Goal: Book appointment/travel/reservation

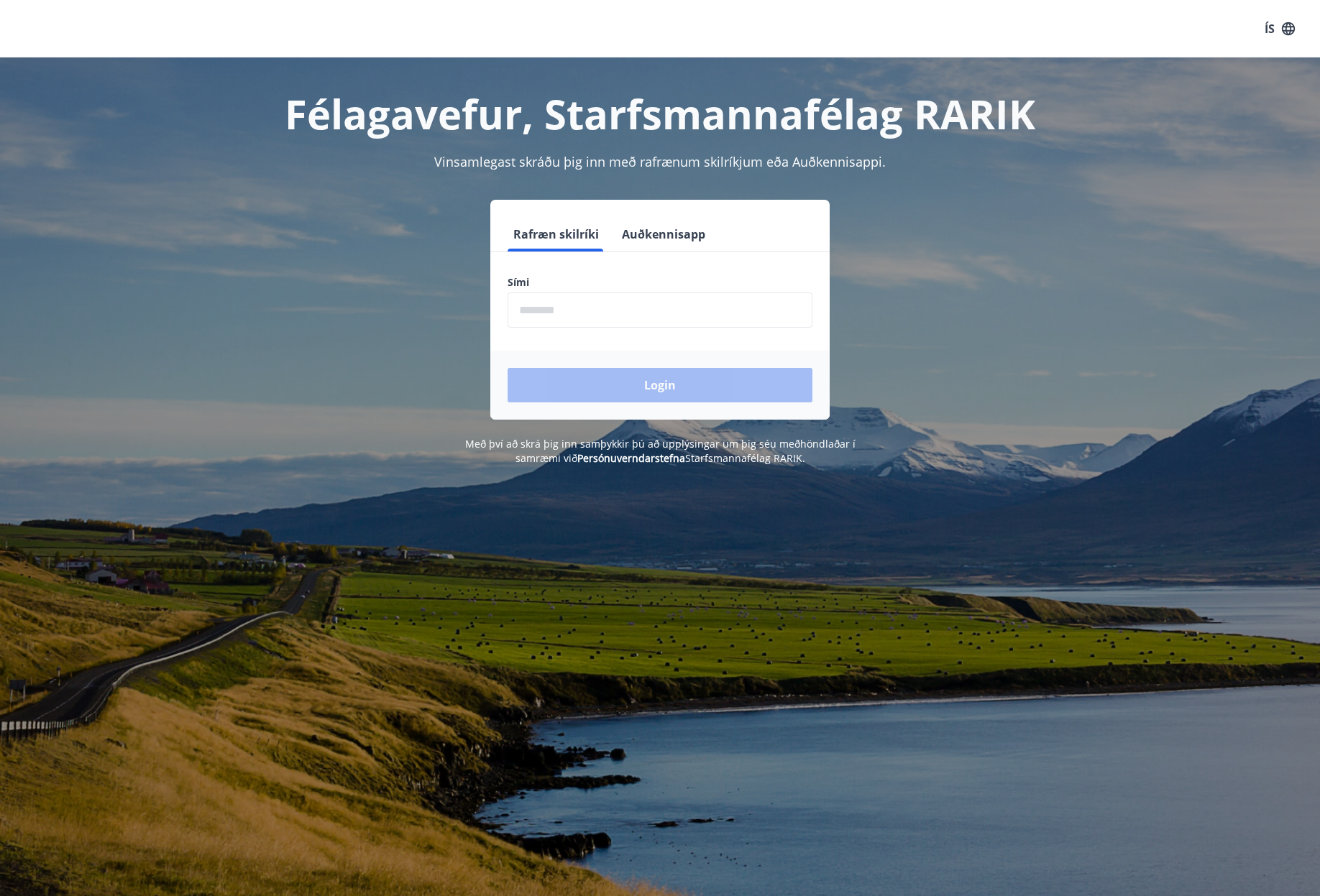
click at [577, 312] on input "phone" at bounding box center [660, 310] width 305 height 35
type input "********"
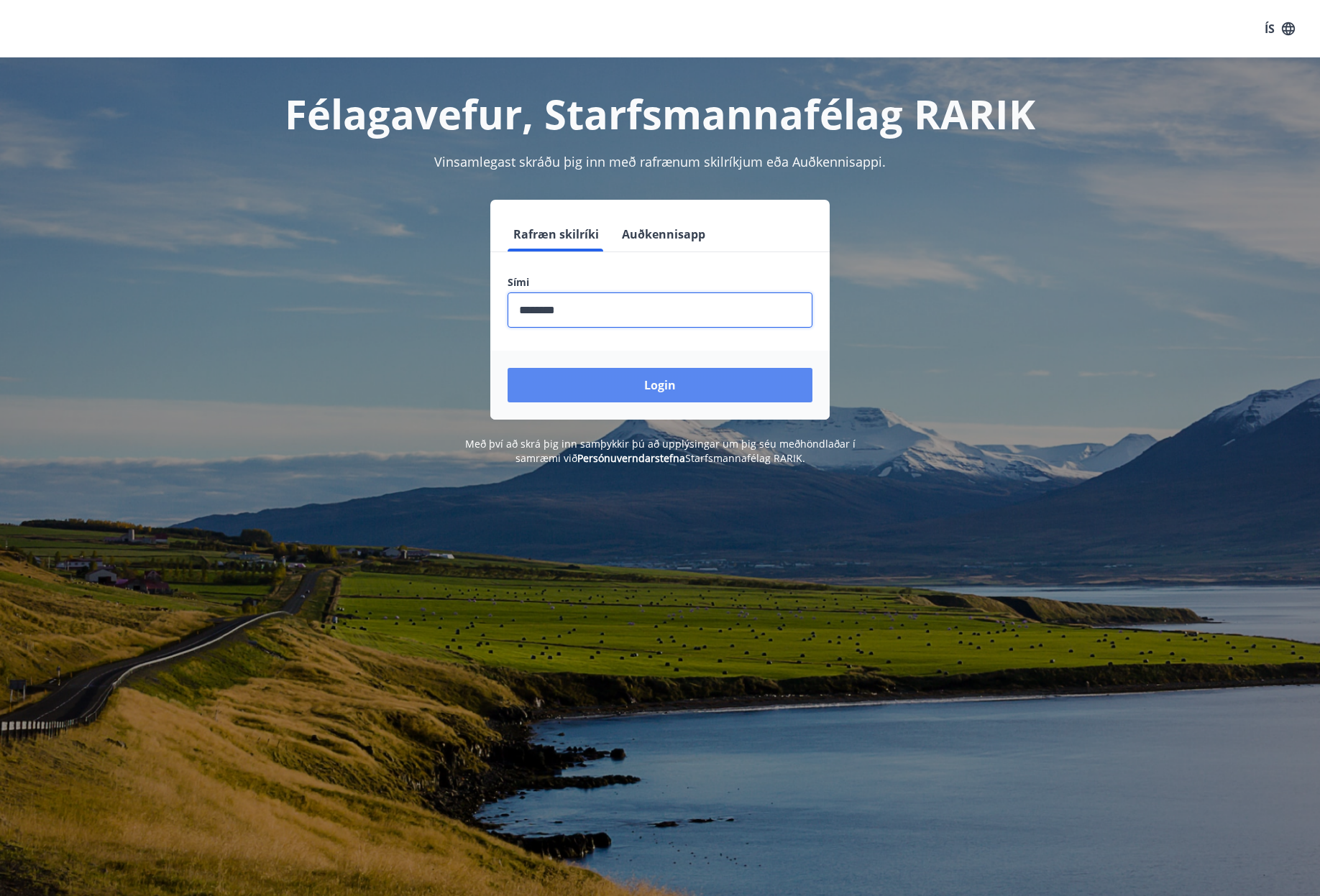
click at [650, 385] on button "Login" at bounding box center [660, 385] width 305 height 34
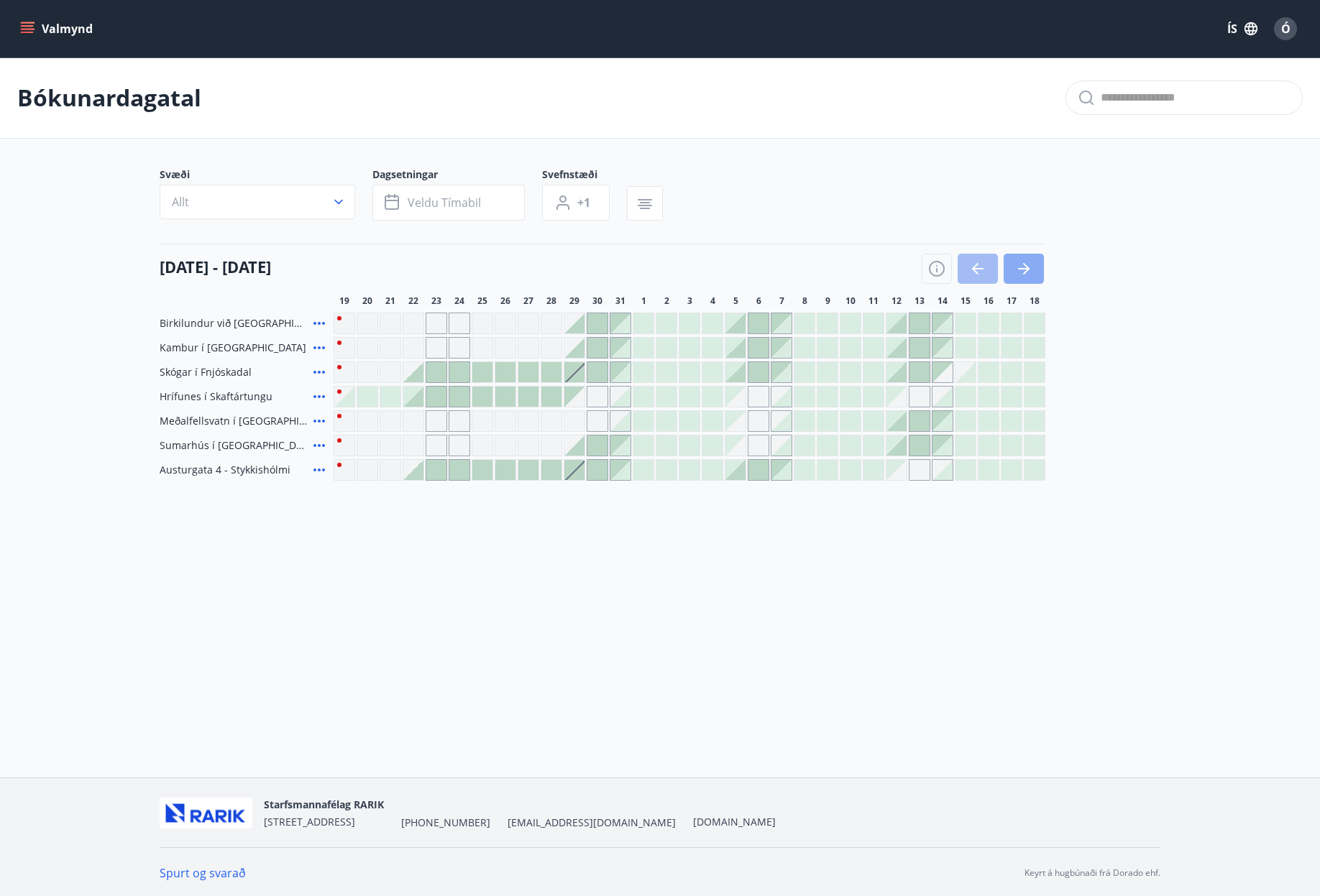
click at [1023, 272] on icon "button" at bounding box center [1024, 269] width 18 height 18
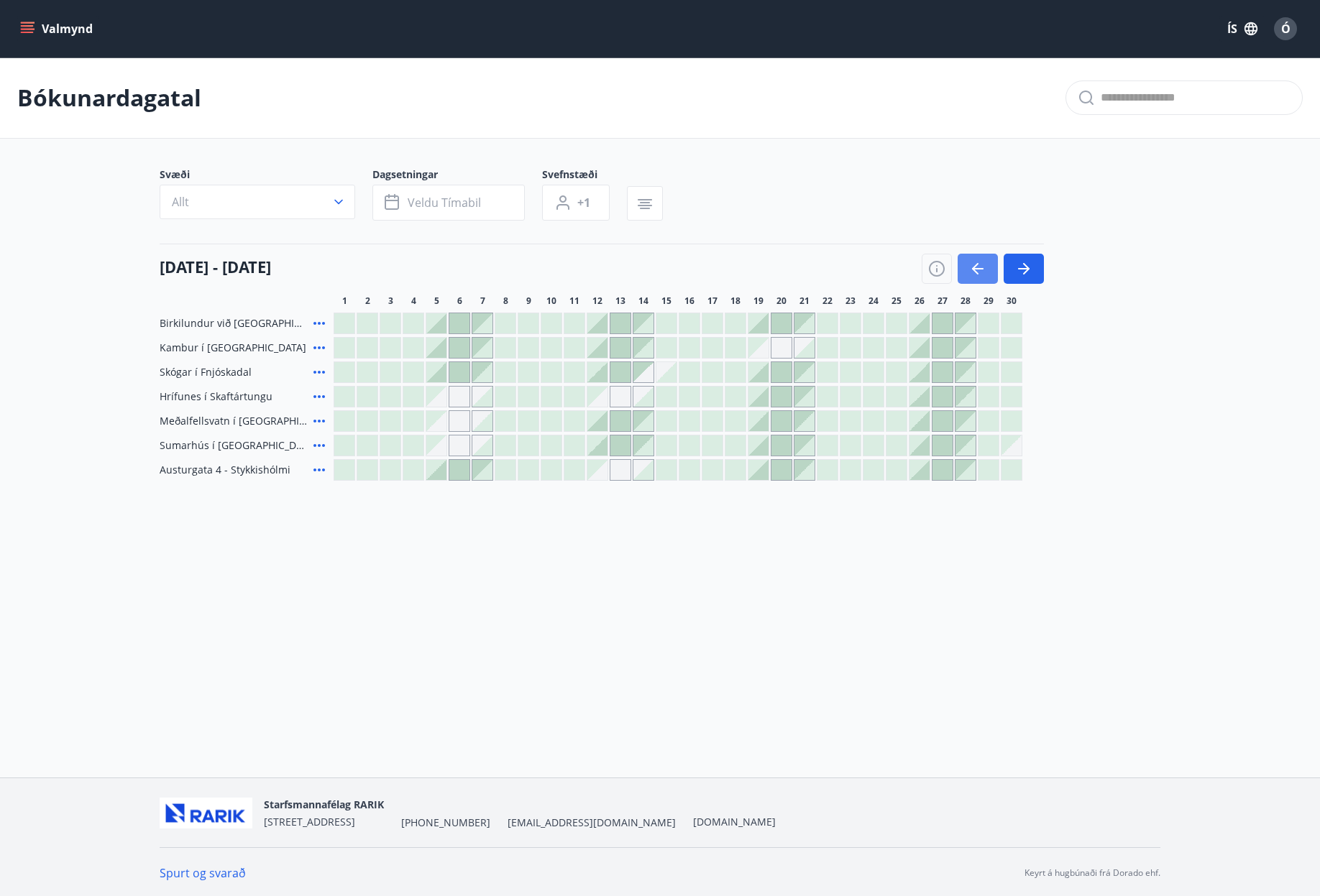
click at [978, 263] on icon "button" at bounding box center [978, 269] width 18 height 18
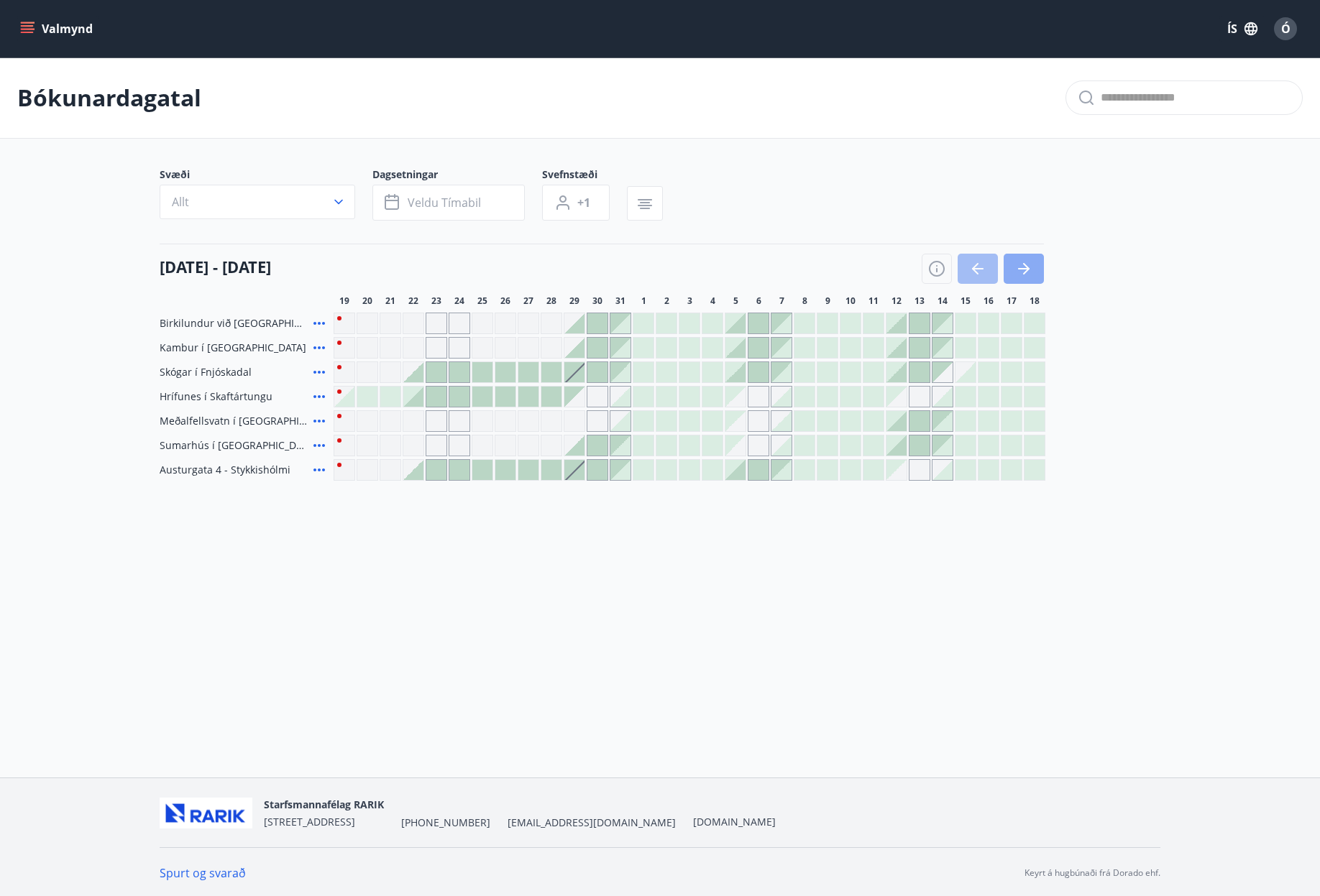
click at [1017, 271] on icon "button" at bounding box center [1024, 269] width 18 height 18
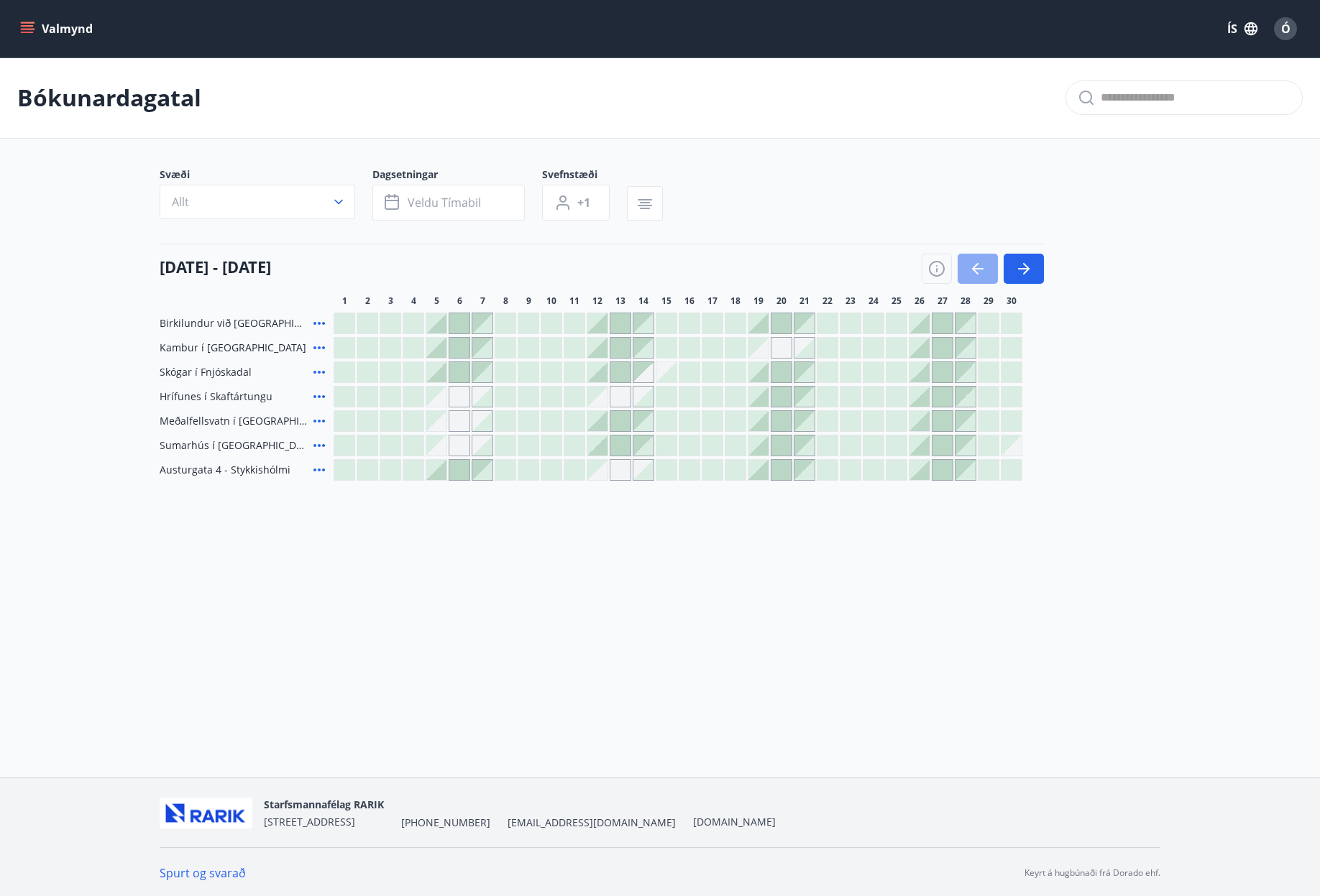
click at [978, 271] on icon "button" at bounding box center [978, 269] width 18 height 18
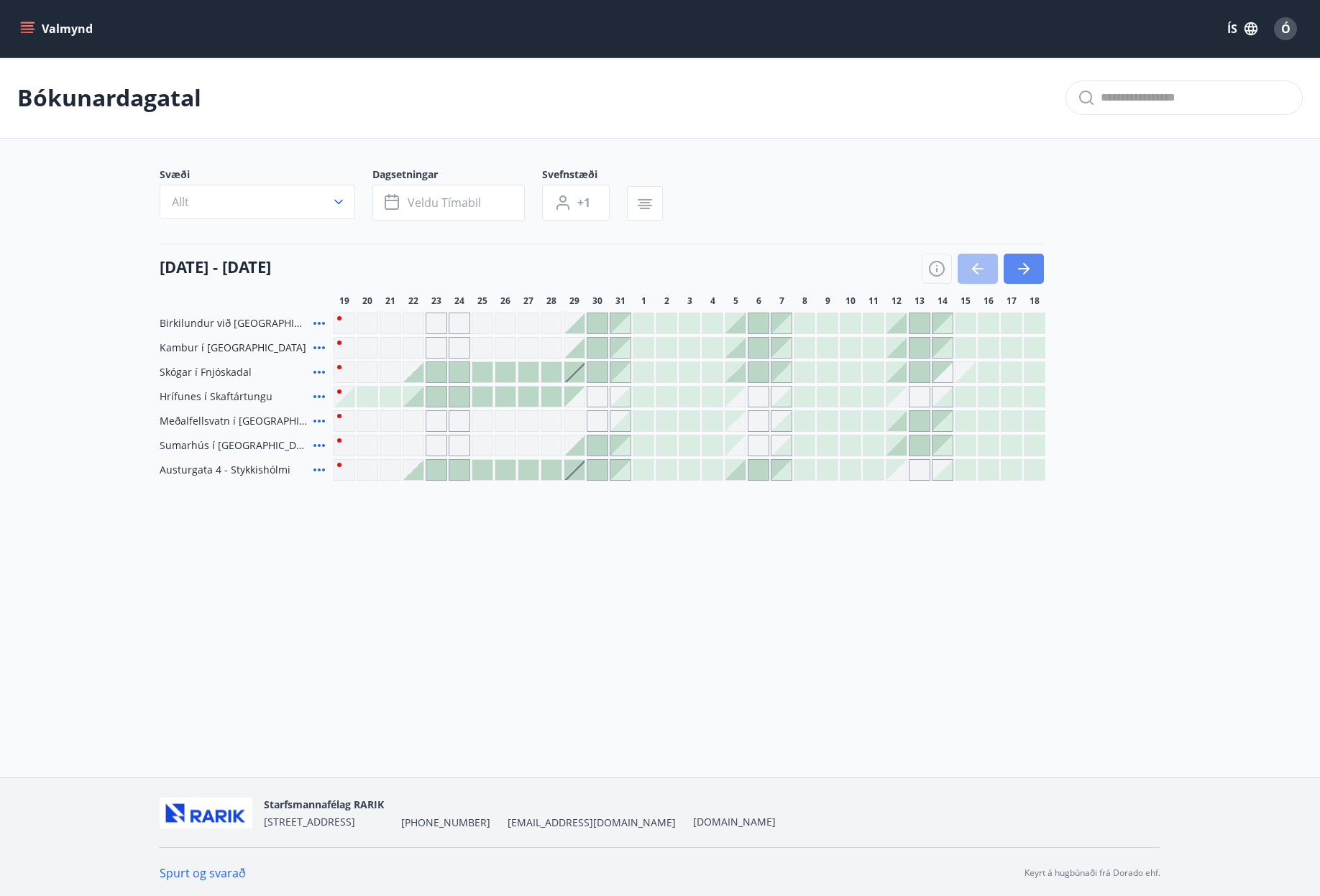
click at [1024, 272] on icon "button" at bounding box center [1024, 269] width 18 height 18
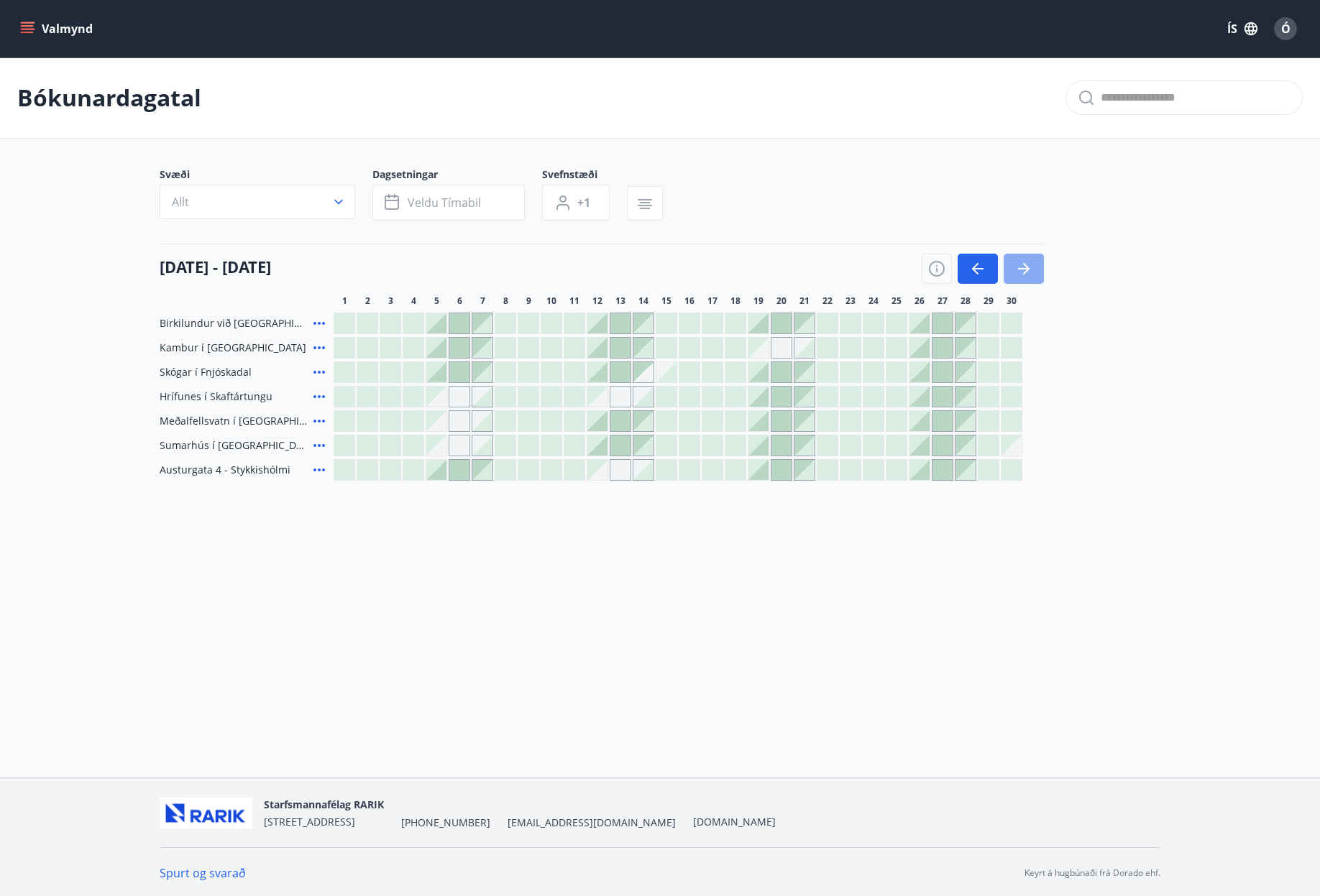
click at [1024, 267] on icon "button" at bounding box center [1024, 269] width 18 height 18
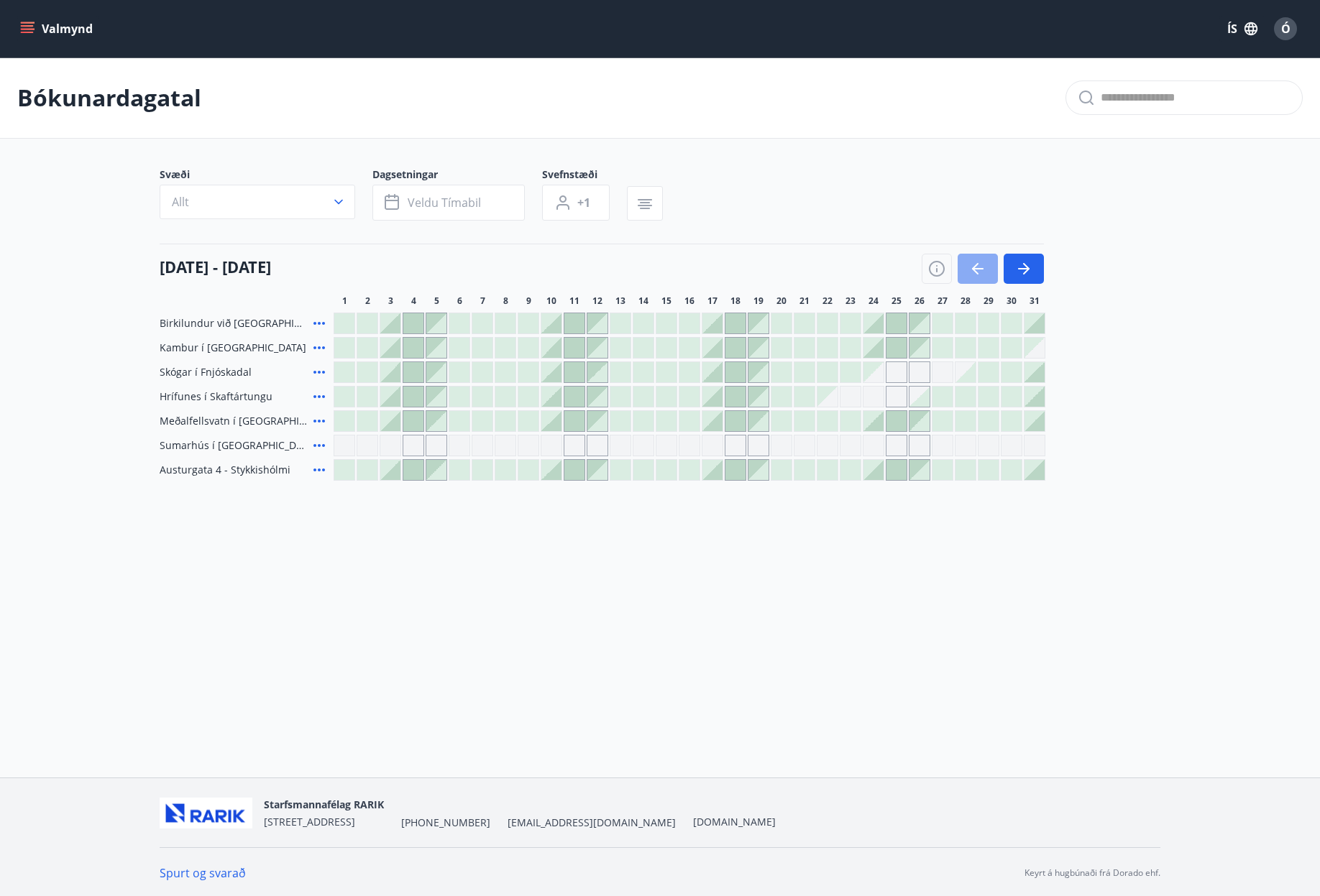
click at [972, 266] on icon "button" at bounding box center [978, 269] width 18 height 18
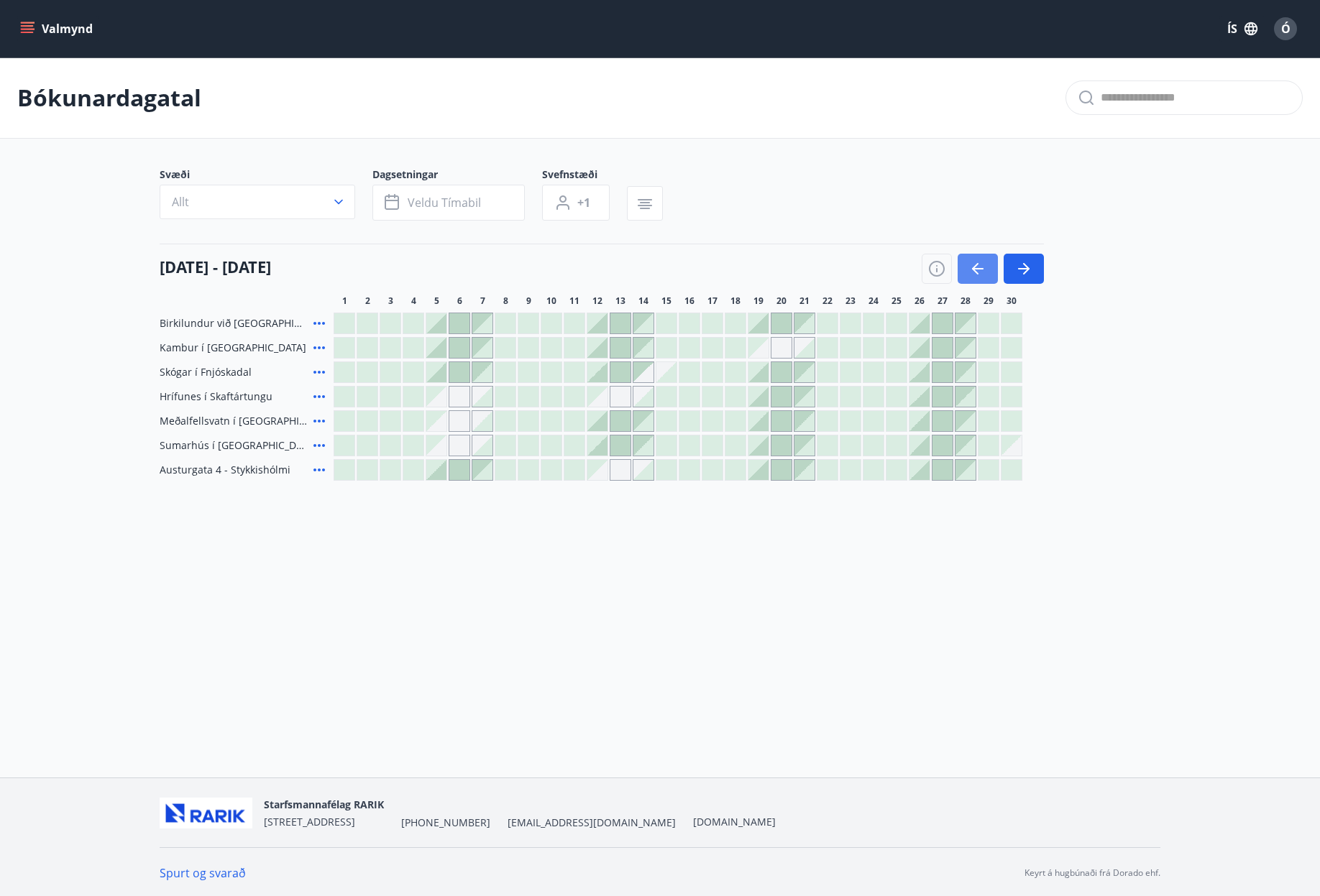
click at [987, 271] on button "button" at bounding box center [978, 268] width 40 height 30
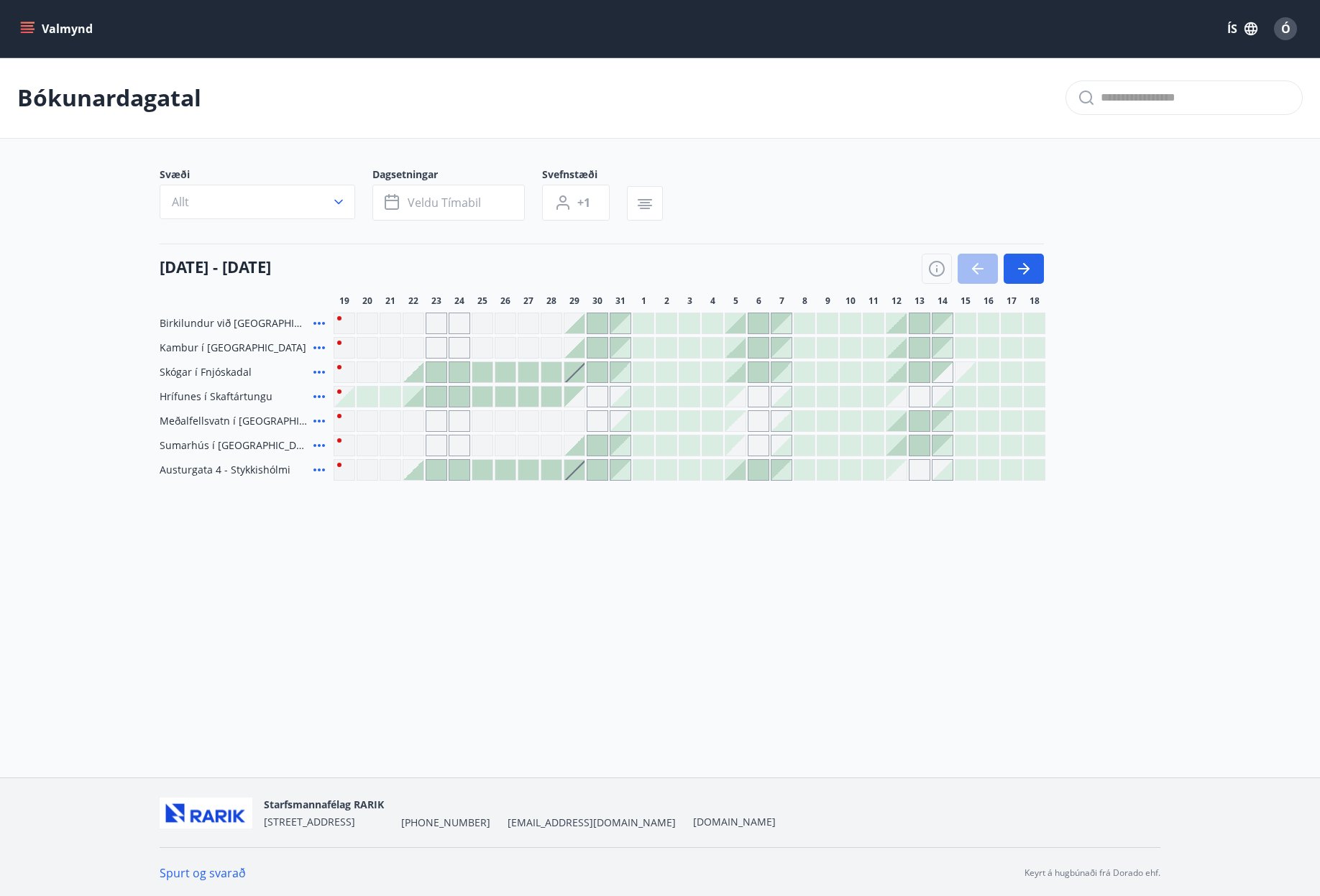
click at [582, 569] on div "Valmynd ÍS Ó Bókunardagatal Svæði Allt Dagsetningar Veldu tímabil Svefnstæði +1…" at bounding box center [660, 388] width 1320 height 778
